Goal: Book appointment/travel/reservation

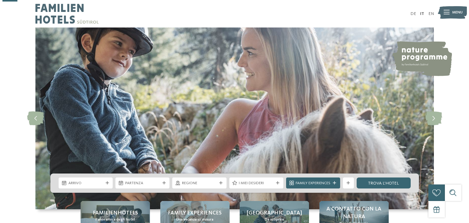
scroll to position [77, 0]
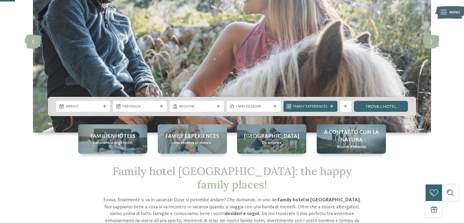
click at [326, 103] on div "Family Experiences" at bounding box center [311, 106] width 38 height 6
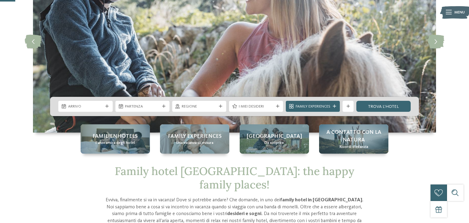
scroll to position [0, 0]
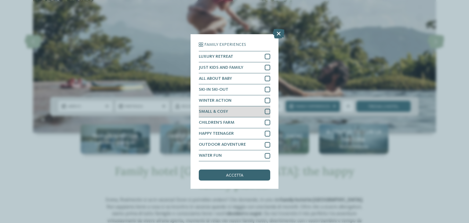
click at [268, 110] on div at bounding box center [267, 111] width 5 height 5
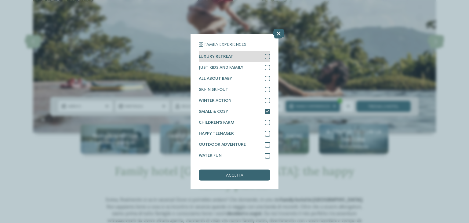
click at [266, 56] on div at bounding box center [267, 56] width 5 height 5
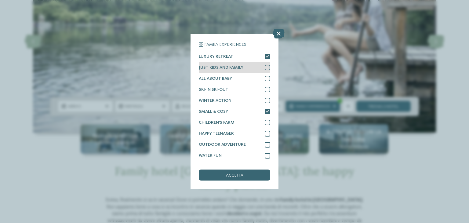
click at [267, 65] on div at bounding box center [267, 67] width 5 height 5
click at [245, 176] on div "accetta" at bounding box center [234, 174] width 71 height 11
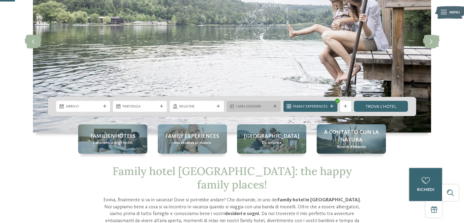
click at [260, 106] on span "I miei desideri" at bounding box center [253, 106] width 35 height 5
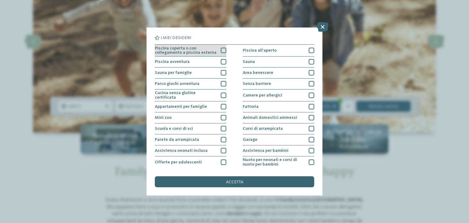
click at [221, 49] on div at bounding box center [223, 50] width 5 height 5
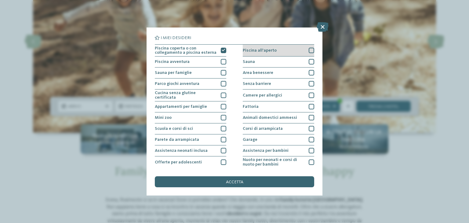
click at [257, 48] on div "Piscina all'aperto" at bounding box center [278, 51] width 71 height 12
click at [269, 60] on div "Sauna" at bounding box center [278, 61] width 71 height 11
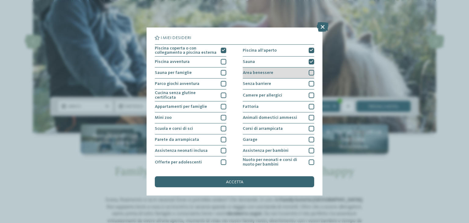
click at [270, 74] on div "Area benessere" at bounding box center [278, 72] width 71 height 11
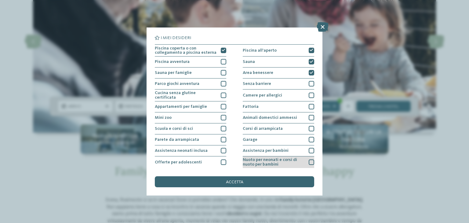
click at [304, 159] on div "Nuoto per neonati e corsi di nuoto per bambini" at bounding box center [278, 162] width 71 height 12
click at [303, 159] on div "Nuoto per neonati e corsi di nuoto per bambini" at bounding box center [278, 162] width 71 height 12
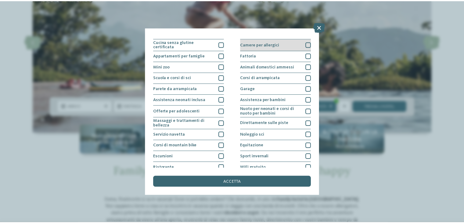
scroll to position [66, 0]
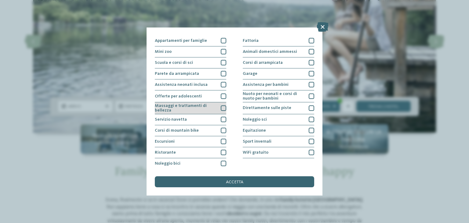
click at [222, 107] on div at bounding box center [223, 107] width 5 height 5
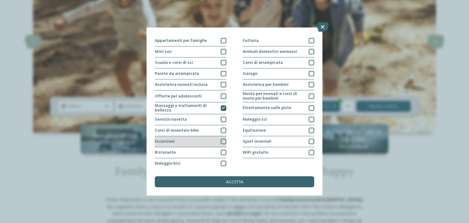
click at [219, 139] on div "Escursioni" at bounding box center [190, 141] width 71 height 11
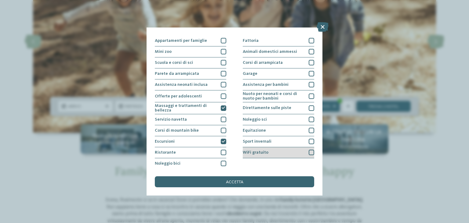
click at [279, 152] on div "WiFi gratuito" at bounding box center [278, 152] width 71 height 11
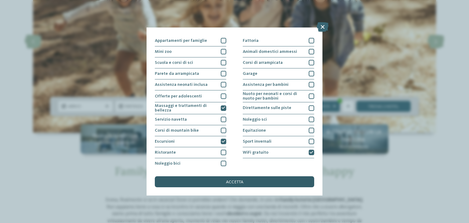
click at [256, 181] on div "accetta" at bounding box center [234, 181] width 159 height 11
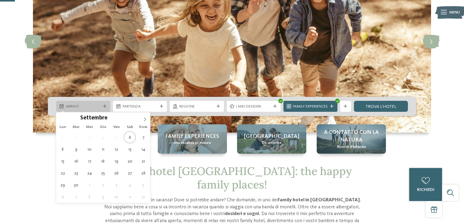
click at [85, 105] on span "Arrivo" at bounding box center [83, 106] width 35 height 5
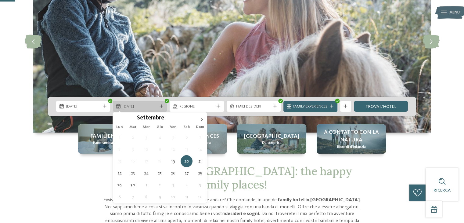
click at [161, 107] on icon at bounding box center [161, 106] width 3 height 3
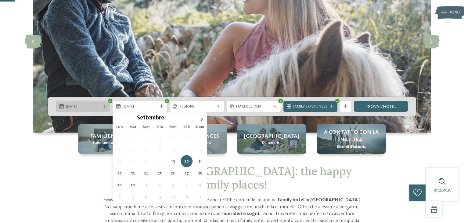
click at [92, 105] on span "19.09.2025" at bounding box center [83, 106] width 35 height 5
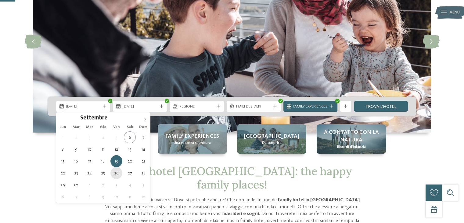
type div "26.09.2025"
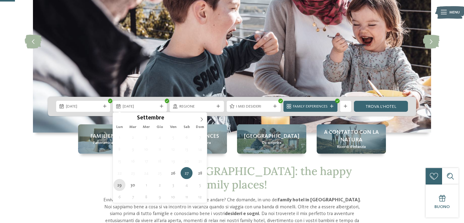
type div "29.09.2025"
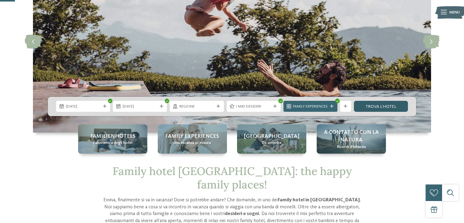
click at [372, 107] on link "trova l’hotel" at bounding box center [381, 106] width 54 height 11
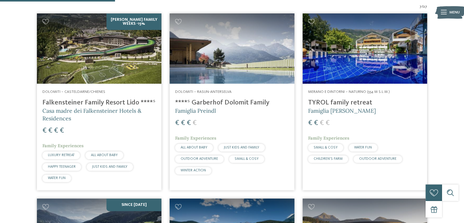
scroll to position [205, 0]
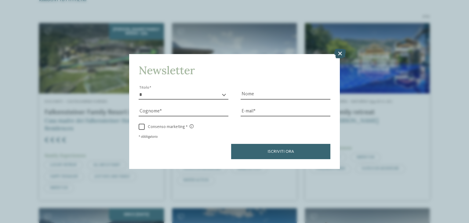
click at [339, 52] on icon at bounding box center [340, 54] width 12 height 10
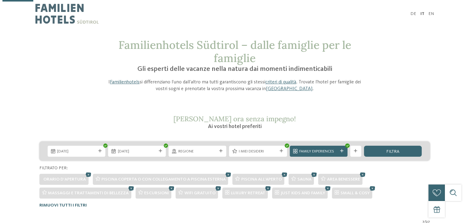
scroll to position [59, 0]
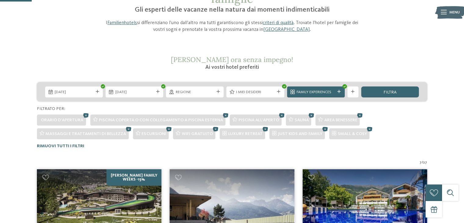
click at [283, 93] on div "I miei desideri" at bounding box center [255, 91] width 58 height 11
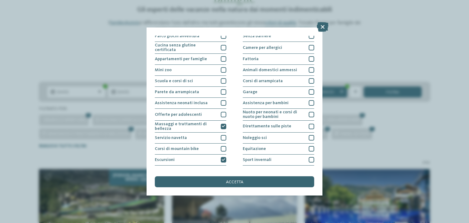
scroll to position [0, 0]
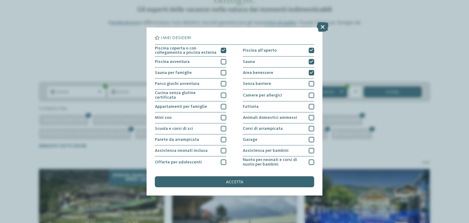
click at [177, 39] on span "I miei desideri" at bounding box center [176, 38] width 31 height 4
click at [222, 49] on icon at bounding box center [224, 50] width 4 height 3
click at [309, 51] on icon at bounding box center [311, 50] width 4 height 3
drag, startPoint x: 308, startPoint y: 60, endPoint x: 309, endPoint y: 63, distance: 3.2
click at [309, 60] on icon at bounding box center [311, 61] width 4 height 3
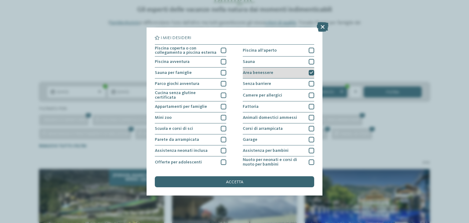
click at [309, 69] on div "Area benessere" at bounding box center [278, 72] width 71 height 11
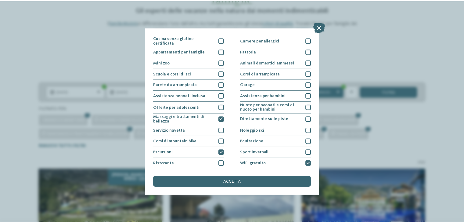
scroll to position [66, 0]
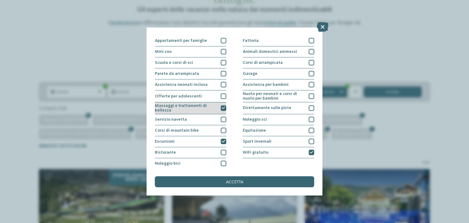
click at [224, 105] on div at bounding box center [223, 107] width 5 height 5
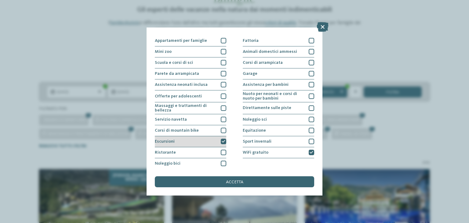
click at [222, 140] on icon at bounding box center [224, 141] width 4 height 3
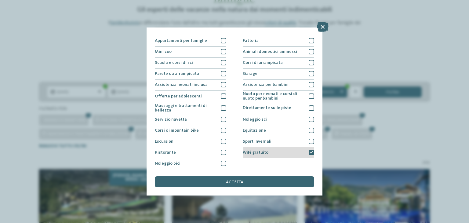
click at [309, 151] on icon at bounding box center [311, 152] width 4 height 3
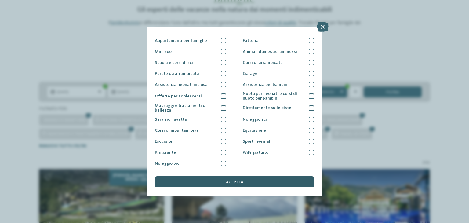
click at [279, 185] on div "accetta" at bounding box center [234, 181] width 159 height 11
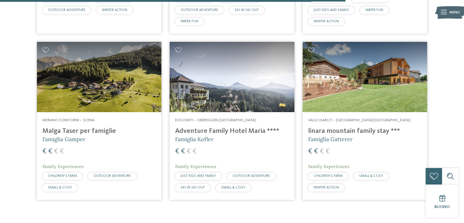
scroll to position [899, 0]
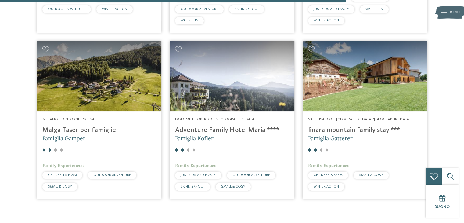
click at [104, 81] on img at bounding box center [99, 76] width 125 height 70
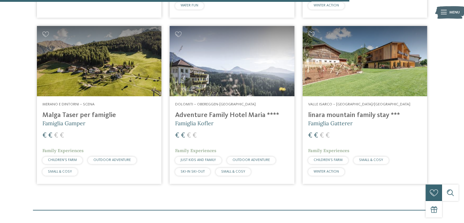
scroll to position [909, 0]
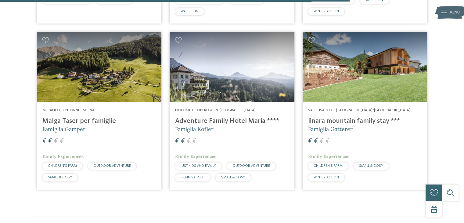
click at [229, 68] on img at bounding box center [232, 67] width 125 height 70
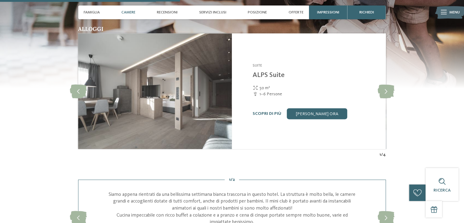
scroll to position [838, 0]
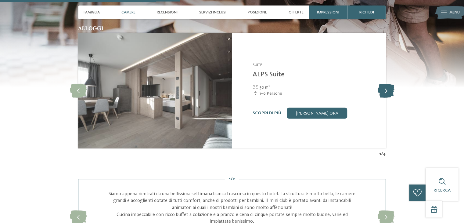
click at [388, 84] on icon at bounding box center [386, 91] width 17 height 14
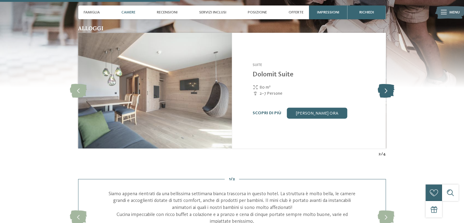
click at [388, 84] on icon at bounding box center [386, 91] width 17 height 14
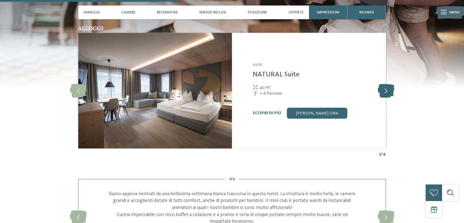
click at [388, 84] on icon at bounding box center [386, 91] width 17 height 14
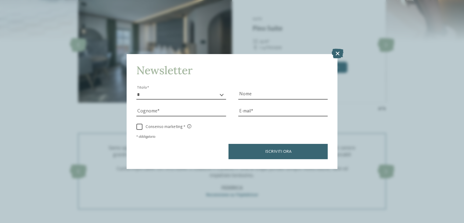
scroll to position [883, 0]
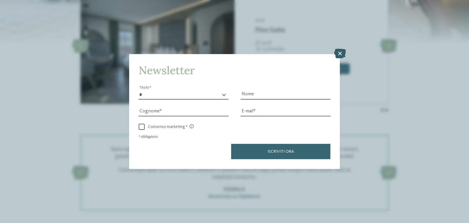
click at [343, 57] on icon at bounding box center [340, 54] width 12 height 10
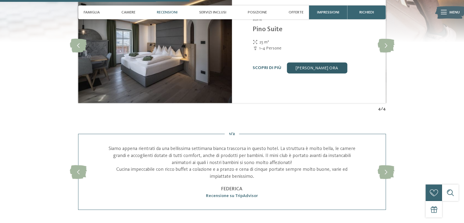
click at [332, 62] on link "[PERSON_NAME] ora" at bounding box center [317, 67] width 60 height 11
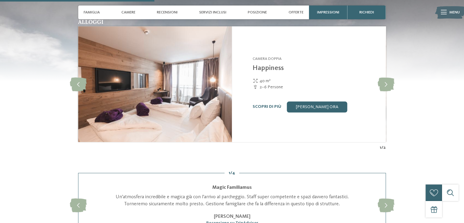
scroll to position [646, 0]
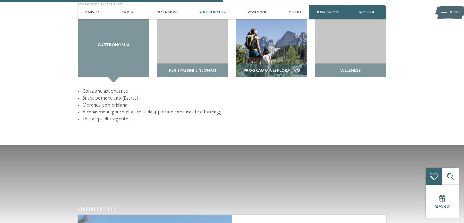
scroll to position [802, 0]
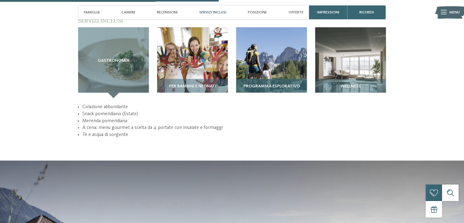
click at [254, 56] on img at bounding box center [271, 62] width 71 height 71
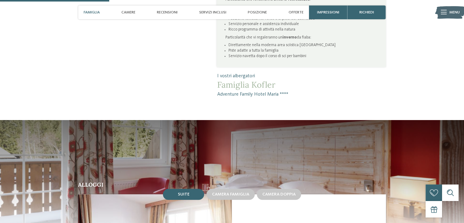
scroll to position [405, 0]
